Goal: Transaction & Acquisition: Purchase product/service

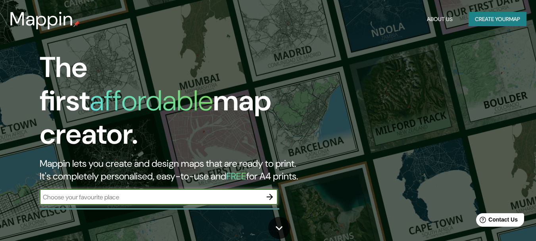
click at [228, 192] on input "text" at bounding box center [151, 196] width 222 height 9
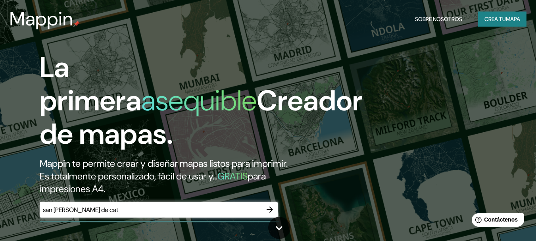
click at [142, 209] on input "san [PERSON_NAME] de cat" at bounding box center [151, 209] width 222 height 9
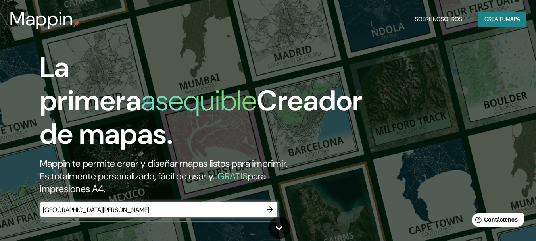
type input "[GEOGRAPHIC_DATA][PERSON_NAME]"
click at [272, 207] on icon "button" at bounding box center [270, 210] width 10 height 10
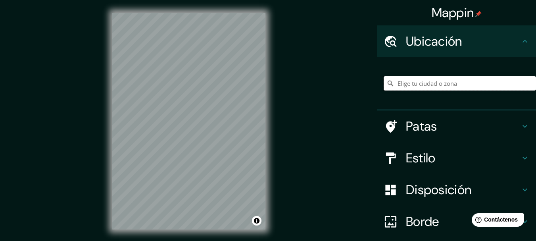
click at [458, 83] on input "Elige tu ciudad o zona" at bounding box center [459, 83] width 152 height 14
type input "[GEOGRAPHIC_DATA][PERSON_NAME], [GEOGRAPHIC_DATA], [GEOGRAPHIC_DATA]"
click at [462, 157] on h4 "Estilo" at bounding box center [463, 158] width 114 height 16
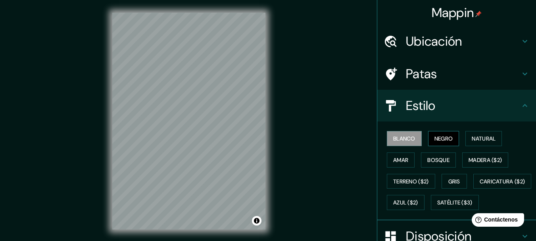
click at [440, 138] on font "Negro" at bounding box center [443, 138] width 19 height 7
click at [412, 180] on font "Terreno ($2)" at bounding box center [411, 181] width 36 height 7
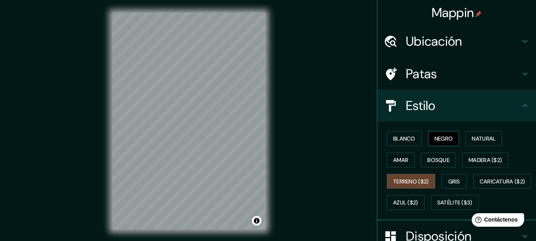
click at [440, 140] on font "Negro" at bounding box center [443, 138] width 19 height 7
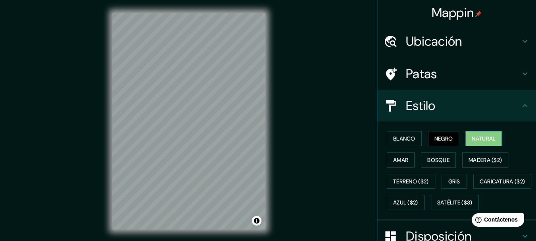
click at [481, 140] on font "Natural" at bounding box center [483, 138] width 24 height 7
click at [452, 134] on button "Negro" at bounding box center [443, 138] width 31 height 15
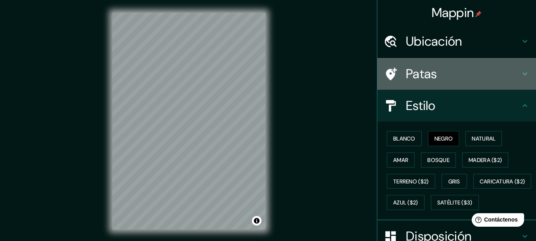
click at [508, 69] on h4 "Patas" at bounding box center [463, 74] width 114 height 16
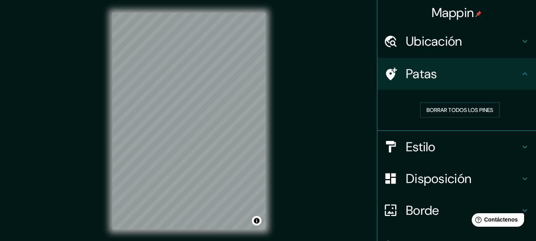
click at [480, 179] on h4 "Disposición" at bounding box center [463, 178] width 114 height 16
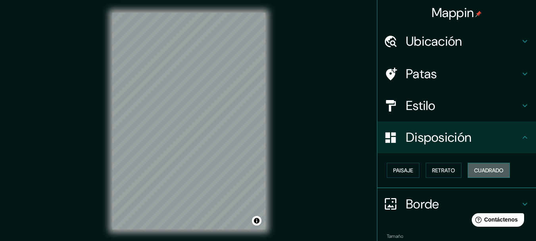
click at [487, 170] on font "Cuadrado" at bounding box center [488, 170] width 29 height 7
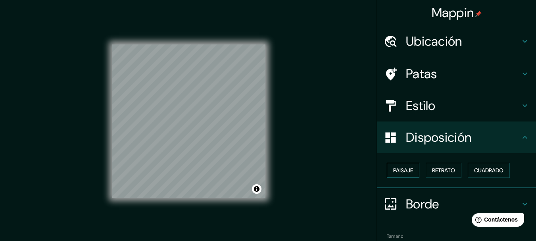
click at [396, 173] on font "Paisaje" at bounding box center [403, 170] width 20 height 7
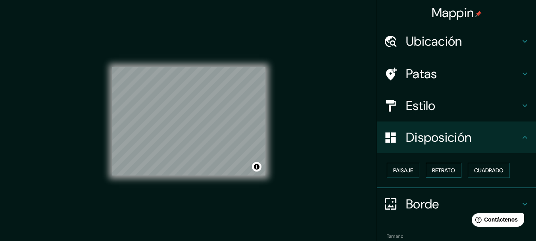
click at [436, 172] on font "Retrato" at bounding box center [443, 170] width 23 height 7
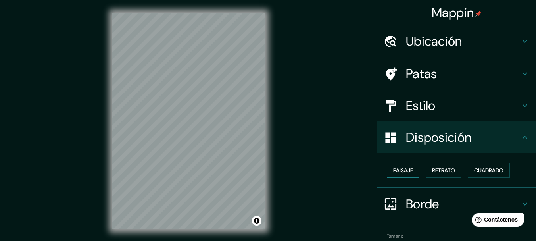
click at [398, 169] on font "Paisaje" at bounding box center [403, 170] width 20 height 7
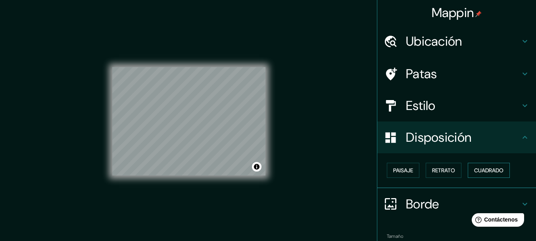
click at [474, 168] on font "Cuadrado" at bounding box center [488, 170] width 29 height 7
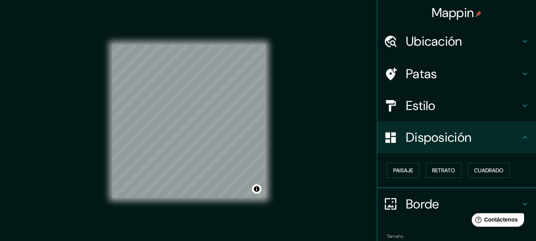
click at [508, 134] on h4 "Disposición" at bounding box center [463, 137] width 114 height 16
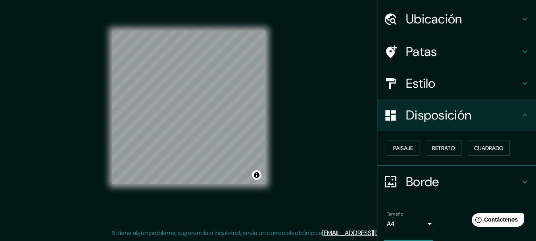
scroll to position [45, 0]
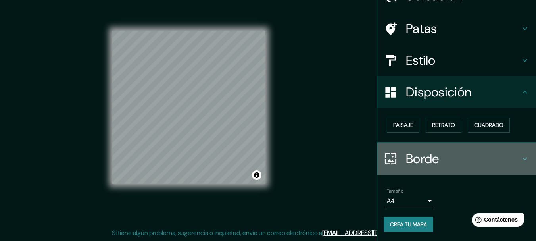
click at [520, 157] on icon at bounding box center [525, 159] width 10 height 10
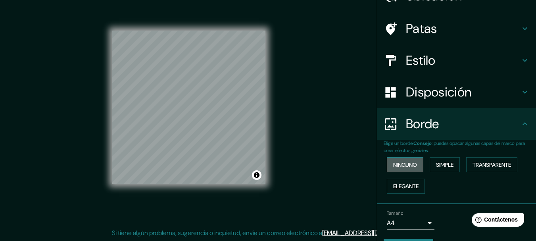
click at [402, 162] on font "Ninguno" at bounding box center [405, 164] width 24 height 7
click at [403, 184] on font "Elegante" at bounding box center [405, 185] width 25 height 7
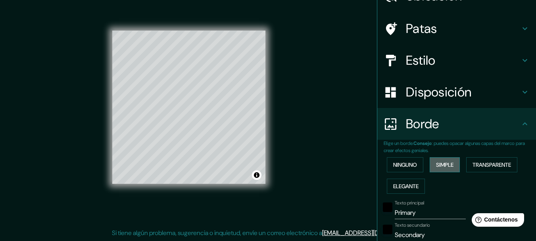
click at [437, 168] on font "Simple" at bounding box center [444, 164] width 17 height 7
click at [409, 165] on font "Ninguno" at bounding box center [405, 164] width 24 height 7
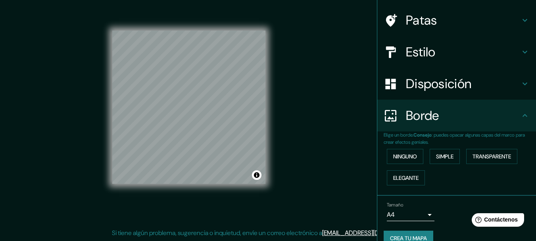
scroll to position [67, 0]
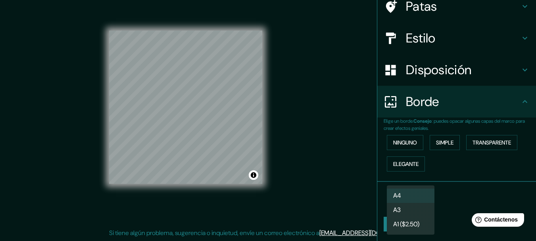
click at [425, 197] on body "Mappin Ubicación [GEOGRAPHIC_DATA][PERSON_NAME], [GEOGRAPHIC_DATA], [GEOGRAPHIC…" at bounding box center [268, 106] width 536 height 241
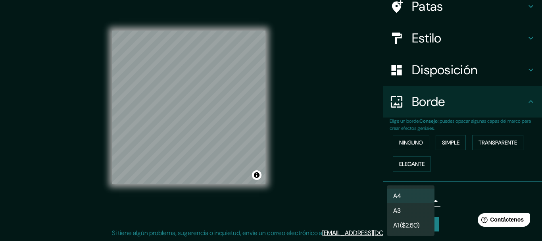
click at [454, 201] on div at bounding box center [271, 120] width 542 height 241
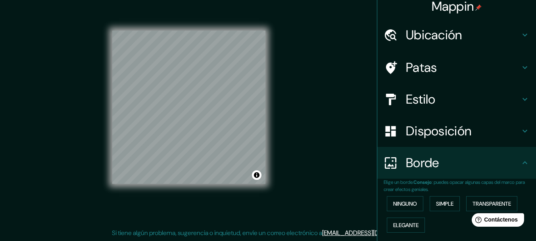
scroll to position [0, 0]
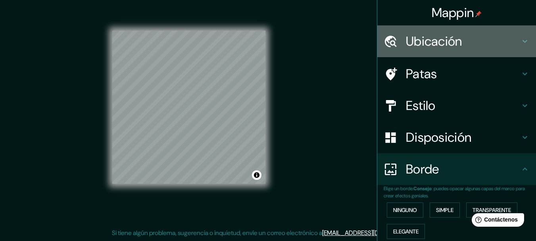
click at [508, 44] on h4 "Ubicación" at bounding box center [463, 41] width 114 height 16
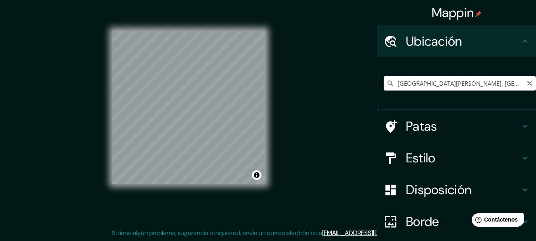
click at [496, 84] on input "[GEOGRAPHIC_DATA][PERSON_NAME], [GEOGRAPHIC_DATA], [GEOGRAPHIC_DATA]" at bounding box center [459, 83] width 152 height 14
click at [522, 157] on icon at bounding box center [524, 158] width 5 height 3
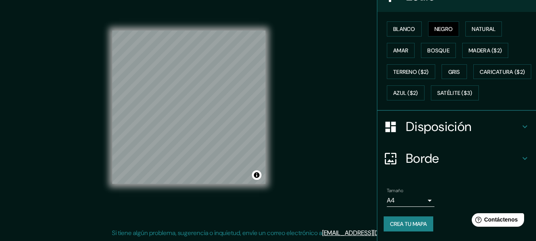
scroll to position [130, 0]
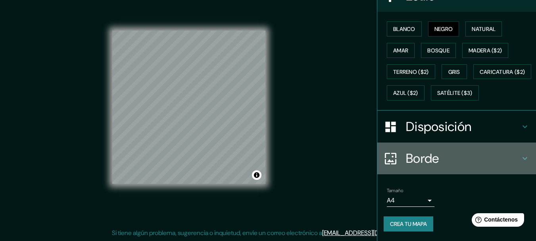
click at [520, 159] on icon at bounding box center [525, 158] width 10 height 10
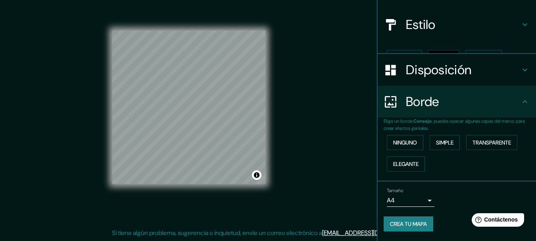
scroll to position [67, 0]
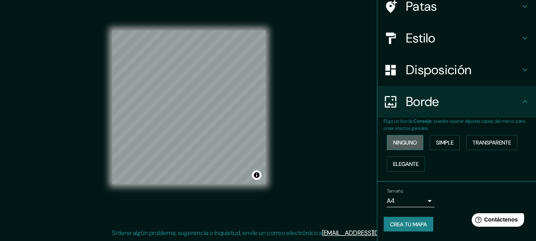
click at [397, 141] on font "Ninguno" at bounding box center [405, 142] width 24 height 7
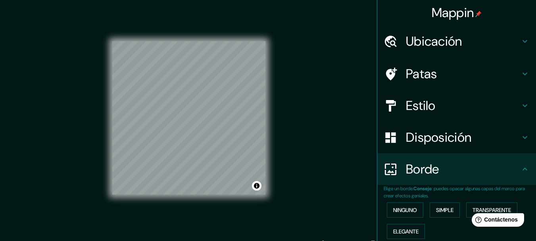
scroll to position [0, 0]
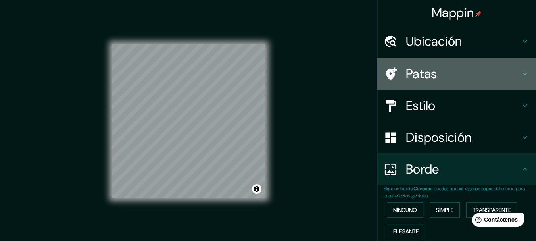
click at [427, 70] on font "Patas" at bounding box center [421, 73] width 31 height 17
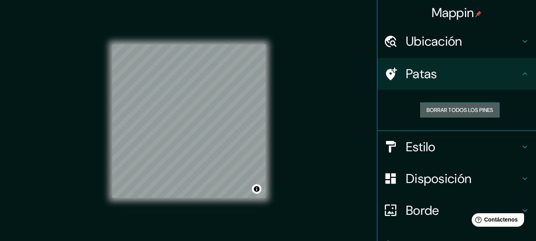
click at [464, 110] on font "Borrar todos los pines" at bounding box center [459, 109] width 67 height 7
